Goal: Task Accomplishment & Management: Manage account settings

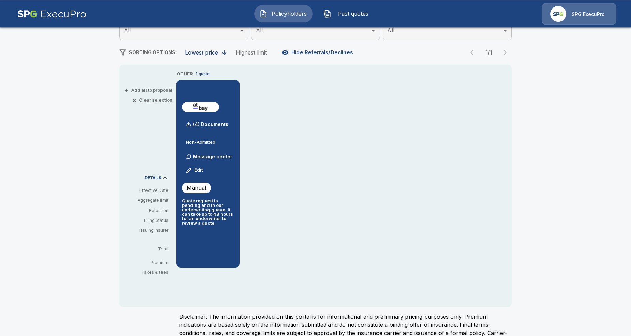
scroll to position [104, 0]
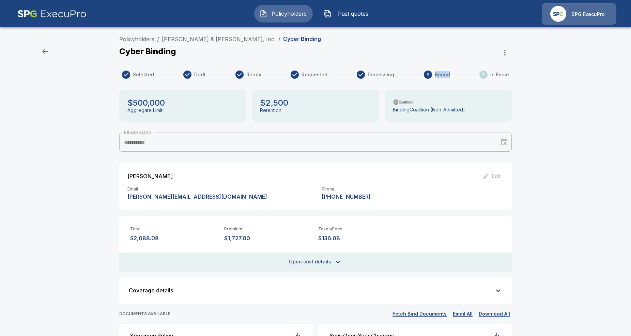
drag, startPoint x: 433, startPoint y: 73, endPoint x: 462, endPoint y: 76, distance: 29.6
click at [462, 76] on div "Selected Draft Ready Requested Processing 6 Bound 7 In Force" at bounding box center [315, 75] width 393 height 8
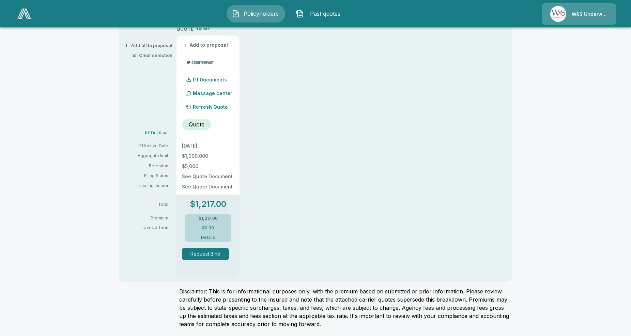
scroll to position [151, 0]
click at [200, 255] on button "Request Bind" at bounding box center [205, 253] width 47 height 12
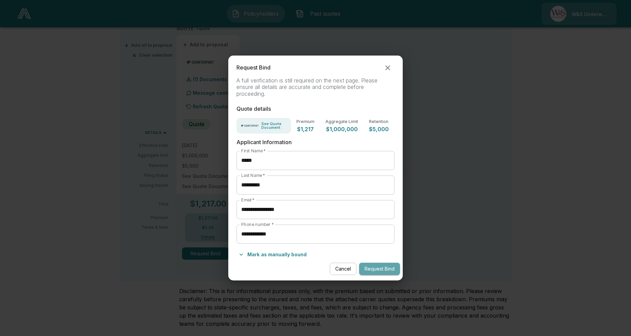
click at [381, 265] on button "Request Bind" at bounding box center [379, 269] width 41 height 13
click at [389, 67] on icon "button" at bounding box center [388, 68] width 8 height 8
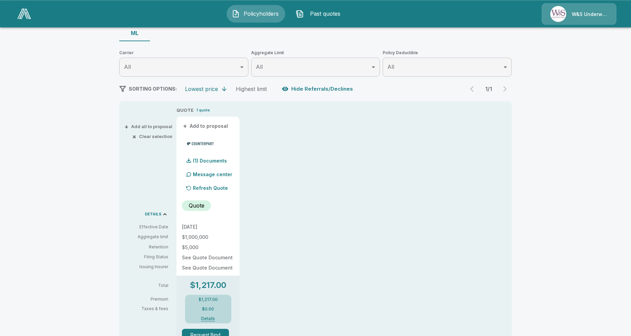
scroll to position [70, 0]
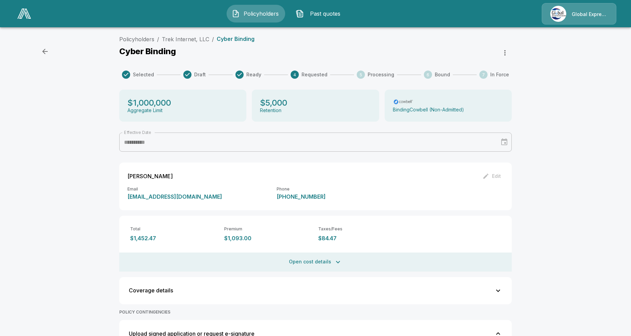
click at [502, 49] on icon "button" at bounding box center [505, 53] width 8 height 8
click at [526, 72] on div at bounding box center [315, 168] width 631 height 336
click at [508, 53] on icon "button" at bounding box center [505, 53] width 8 height 8
drag, startPoint x: 461, startPoint y: 67, endPoint x: 544, endPoint y: 69, distance: 82.8
click at [513, 69] on div "Mark as manual bind" at bounding box center [480, 69] width 65 height 18
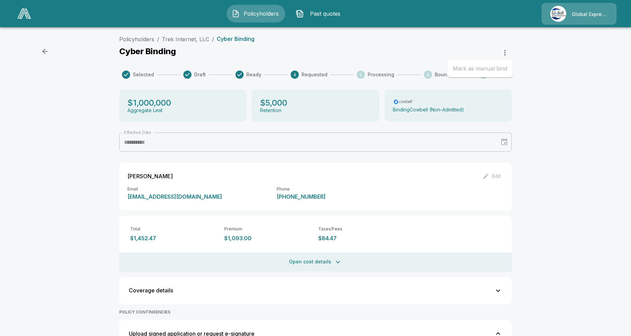
click at [544, 69] on div at bounding box center [315, 168] width 631 height 336
